Goal: Information Seeking & Learning: Learn about a topic

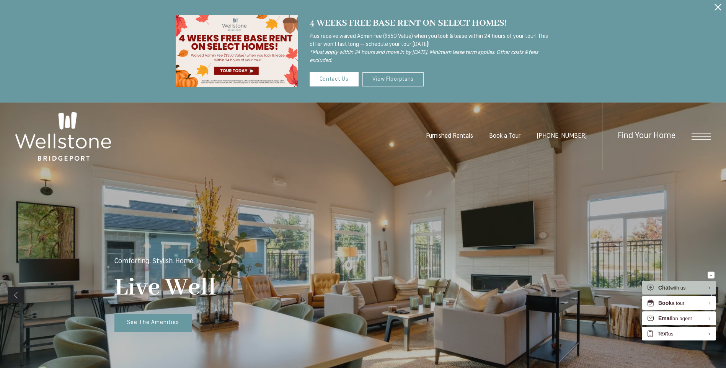
click at [396, 84] on link "View Floorplans" at bounding box center [393, 79] width 62 height 14
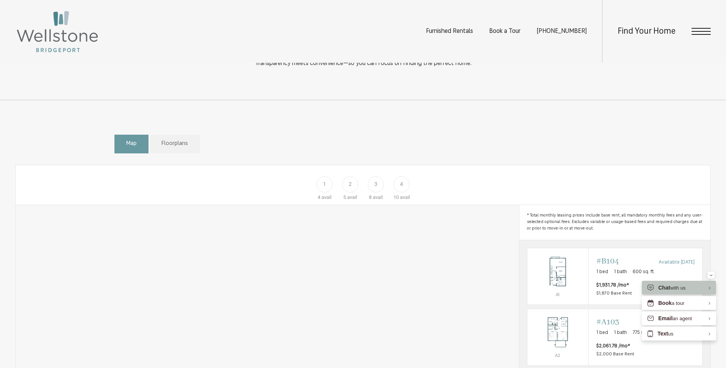
scroll to position [383, 0]
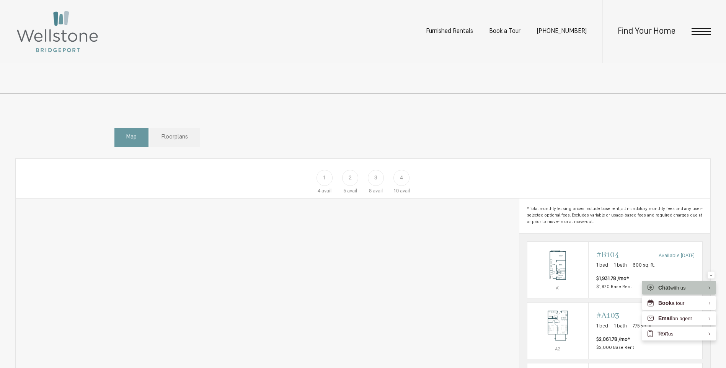
click at [405, 186] on div "4" at bounding box center [401, 178] width 16 height 16
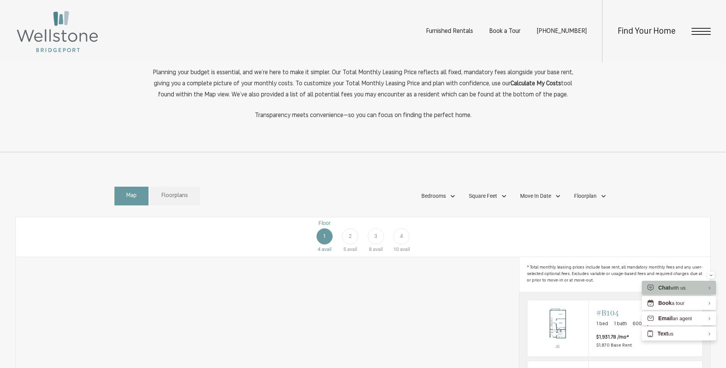
scroll to position [362, 0]
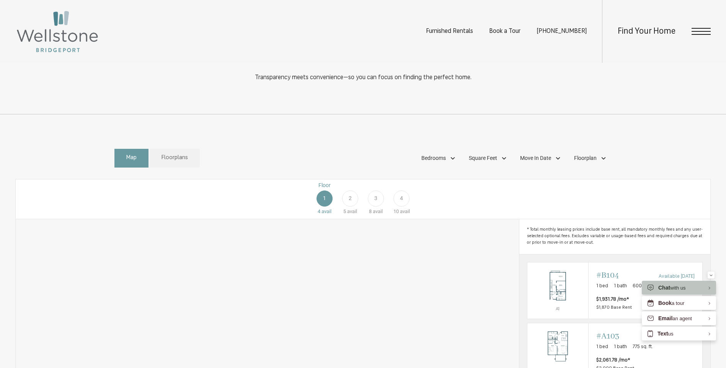
click at [401, 202] on span "4" at bounding box center [401, 198] width 3 height 8
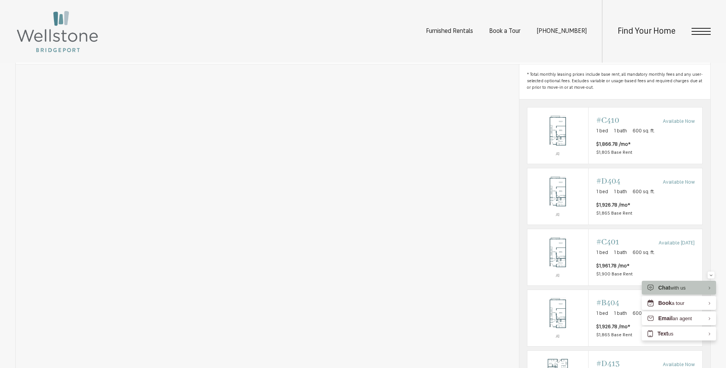
scroll to position [491, 0]
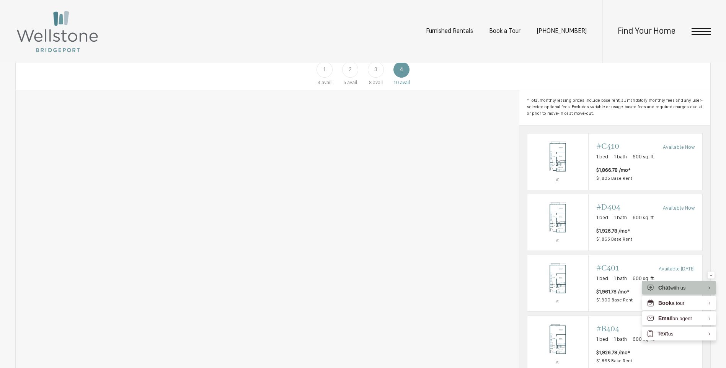
click at [380, 78] on div "3" at bounding box center [376, 70] width 16 height 16
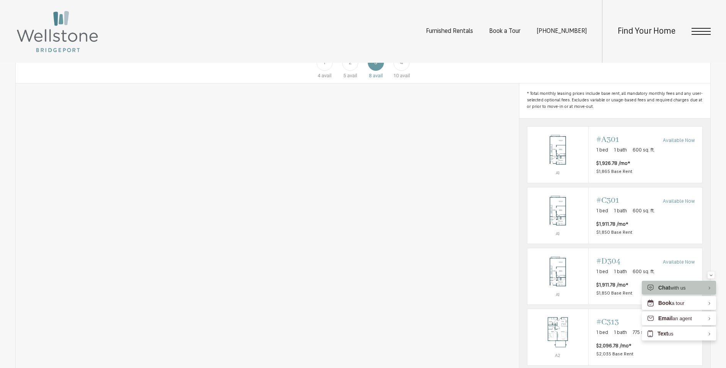
scroll to position [515, 0]
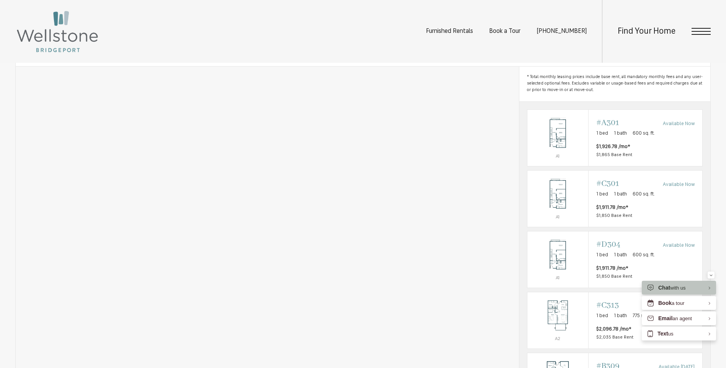
click at [352, 63] on div "5 avail" at bounding box center [350, 59] width 14 height 8
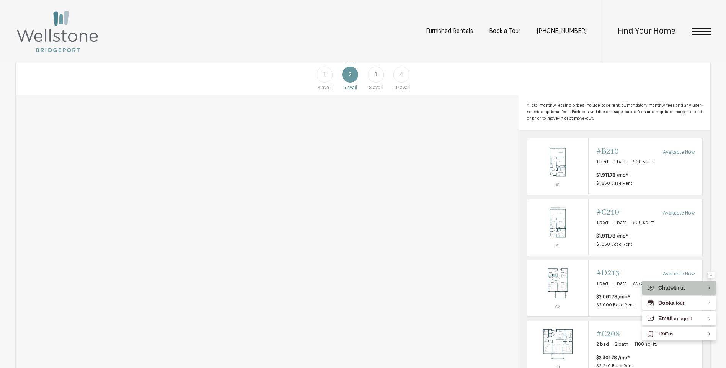
scroll to position [467, 0]
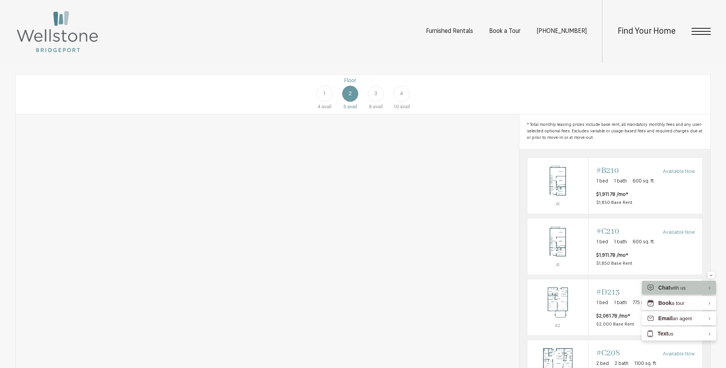
click at [326, 98] on span "1" at bounding box center [324, 94] width 3 height 8
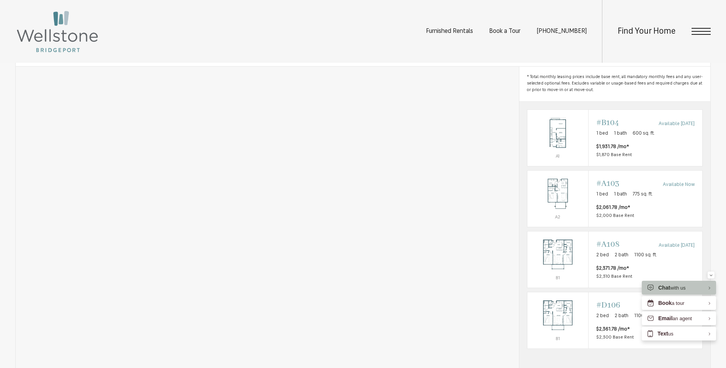
scroll to position [484, 0]
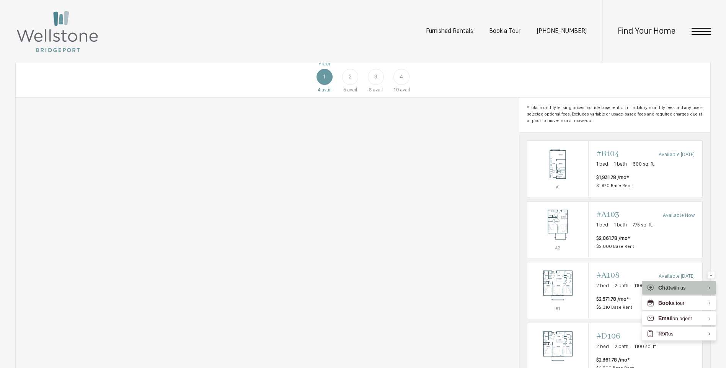
click at [350, 81] on span "2" at bounding box center [349, 77] width 3 height 8
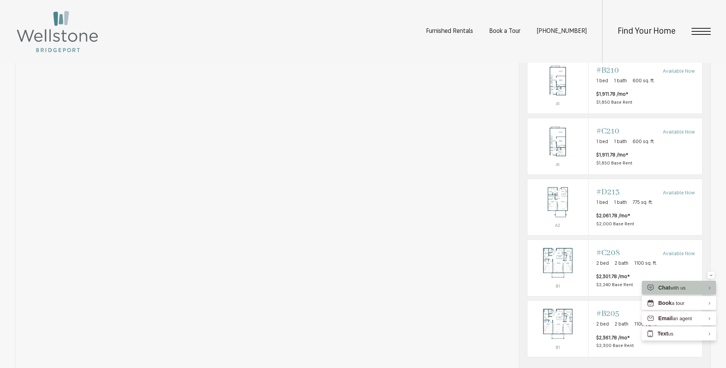
scroll to position [481, 0]
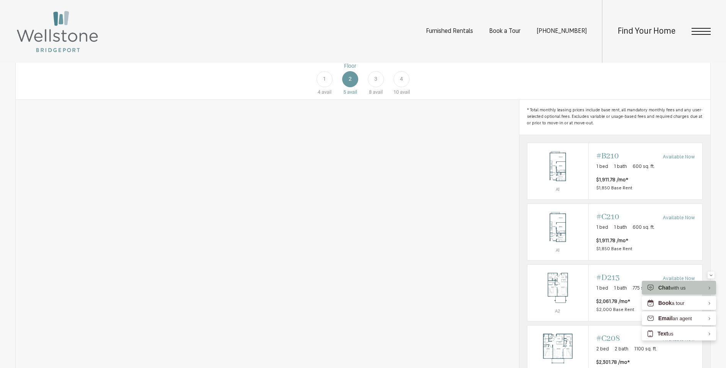
click at [379, 87] on div "3" at bounding box center [376, 79] width 16 height 16
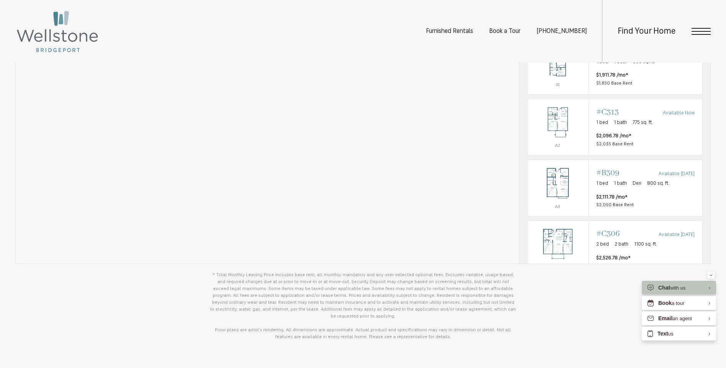
scroll to position [715, 0]
